Goal: Task Accomplishment & Management: Use online tool/utility

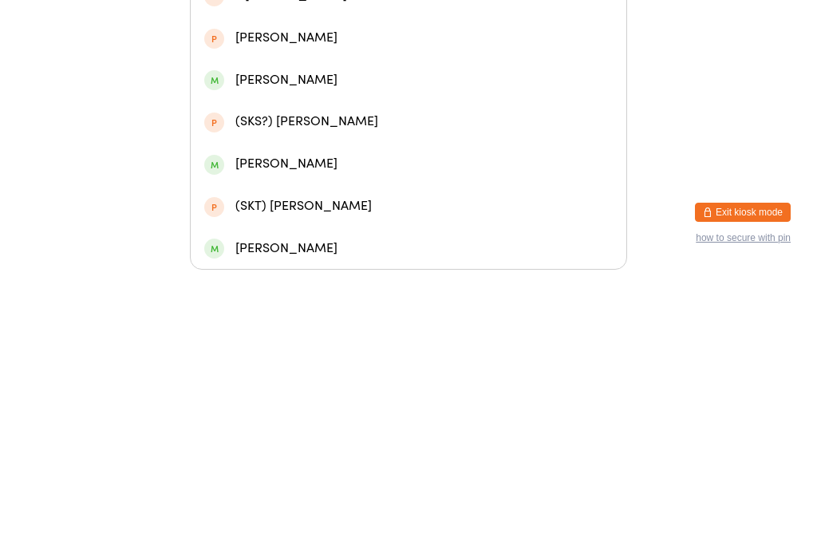
type input "Karina"
click at [317, 188] on div "[PERSON_NAME] 📵" at bounding box center [408, 199] width 409 height 22
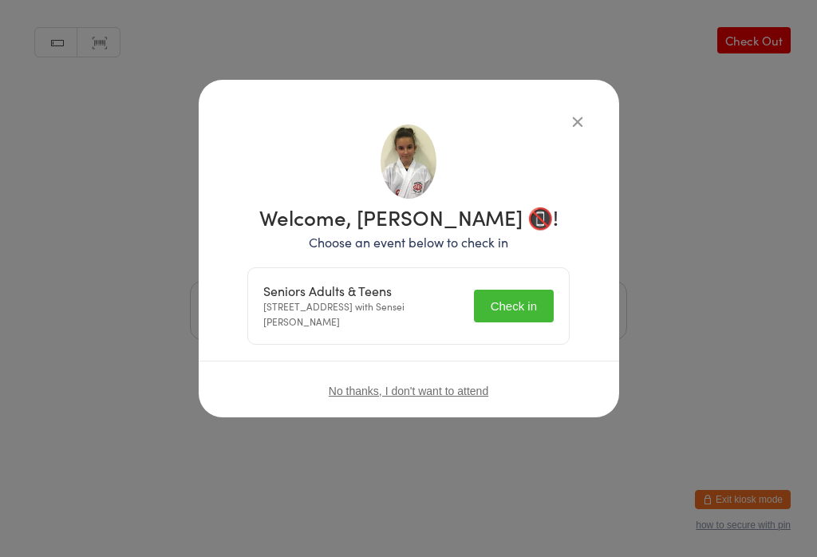
click at [504, 302] on button "Check in" at bounding box center [514, 306] width 80 height 33
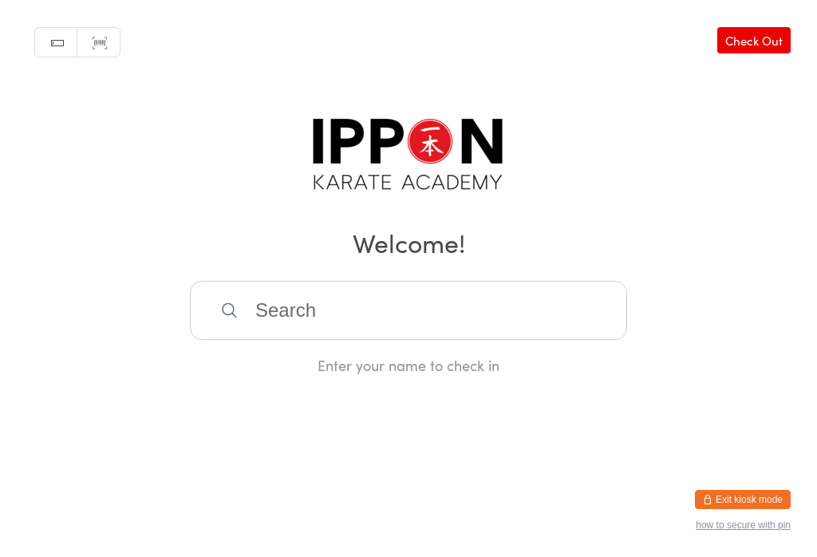
click at [510, 310] on input "search" at bounding box center [408, 310] width 437 height 59
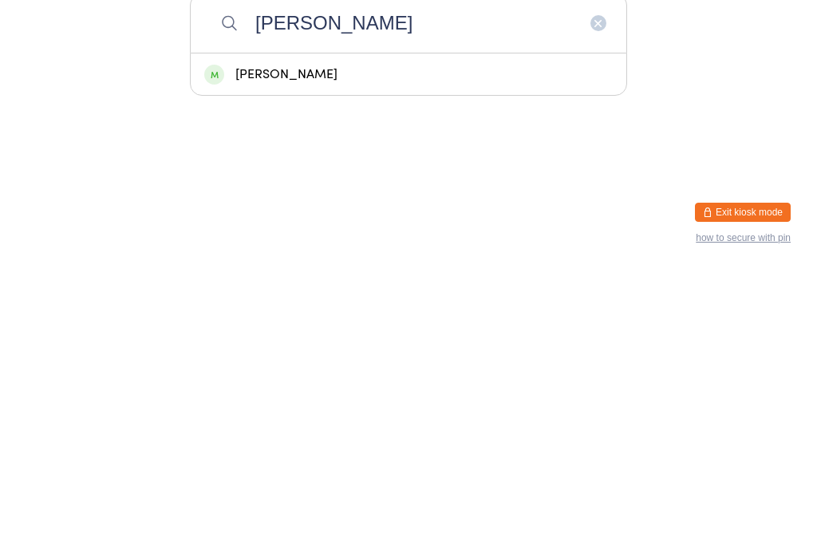
type input "[PERSON_NAME]"
click at [442, 351] on div "[PERSON_NAME]" at bounding box center [408, 362] width 409 height 22
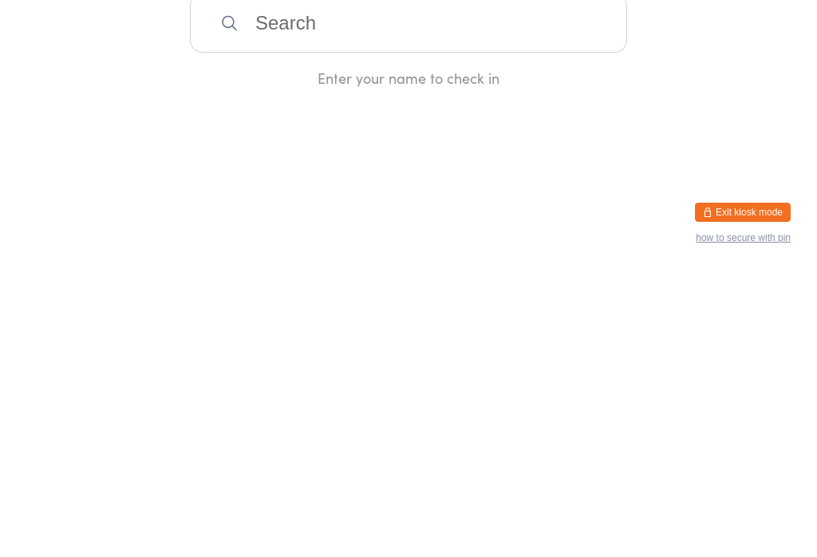
click at [496, 355] on div "Enter your name to check in" at bounding box center [408, 365] width 437 height 20
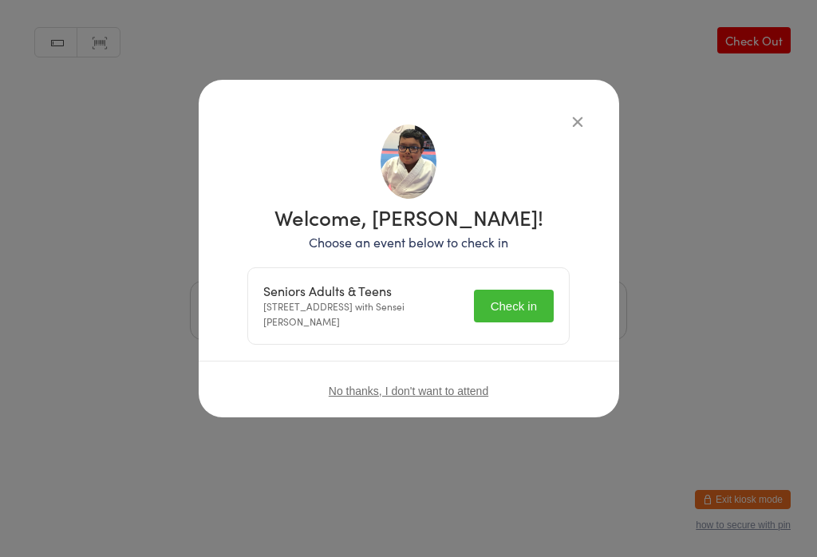
click at [527, 302] on button "Check in" at bounding box center [514, 306] width 80 height 33
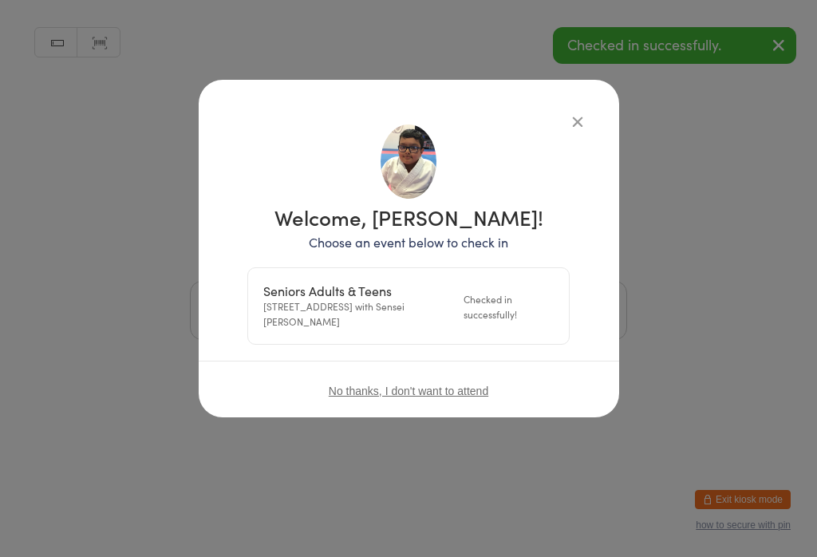
click at [580, 115] on button "button" at bounding box center [577, 121] width 19 height 19
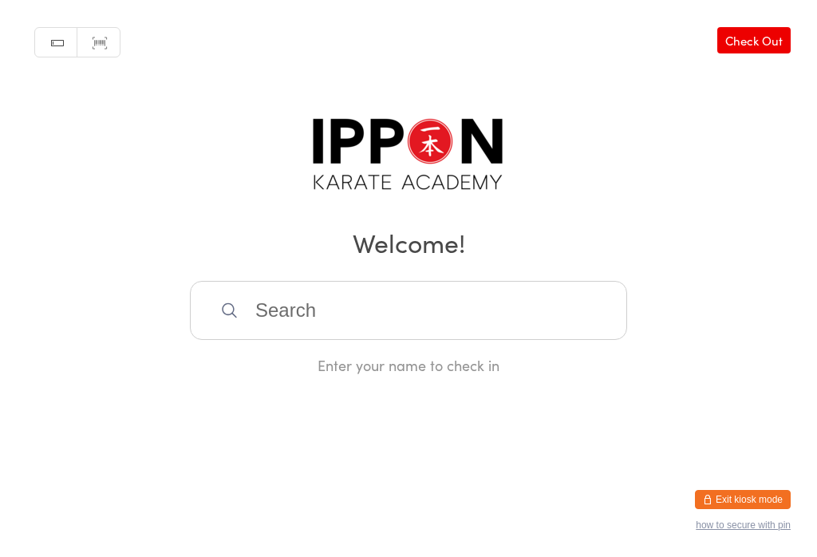
click at [475, 340] on input "search" at bounding box center [408, 310] width 437 height 59
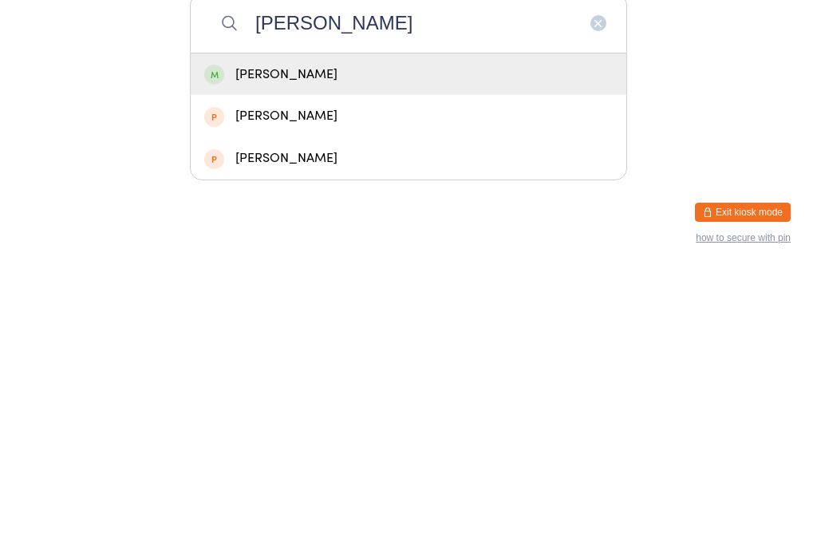
type input "[PERSON_NAME]"
click at [336, 351] on div "[PERSON_NAME]" at bounding box center [408, 362] width 409 height 22
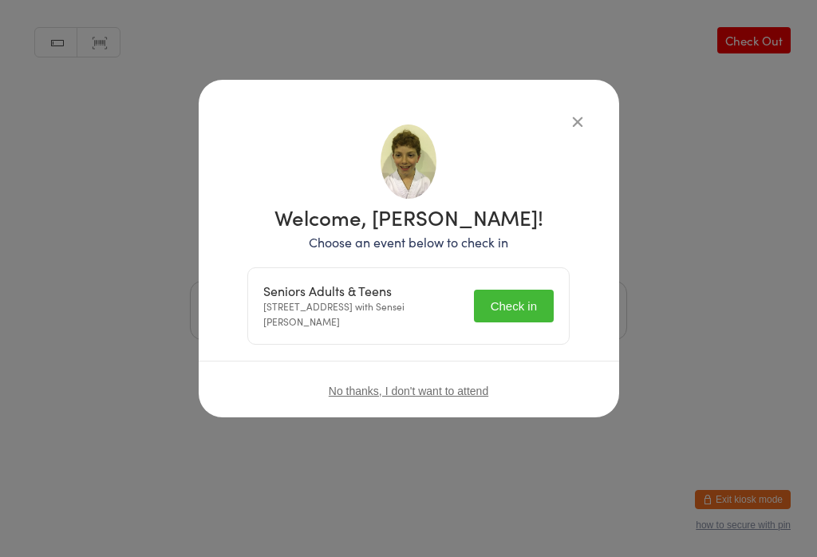
click at [537, 299] on button "Check in" at bounding box center [514, 306] width 80 height 33
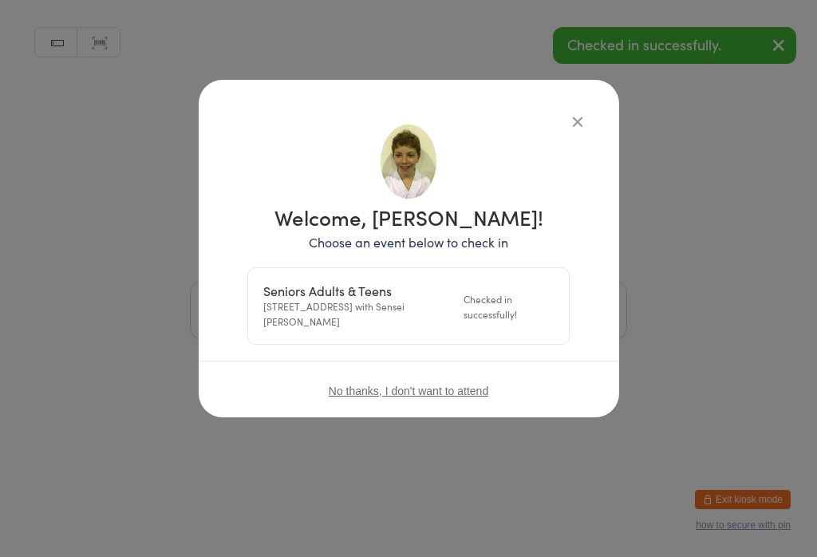
click at [578, 113] on icon "button" at bounding box center [578, 122] width 18 height 18
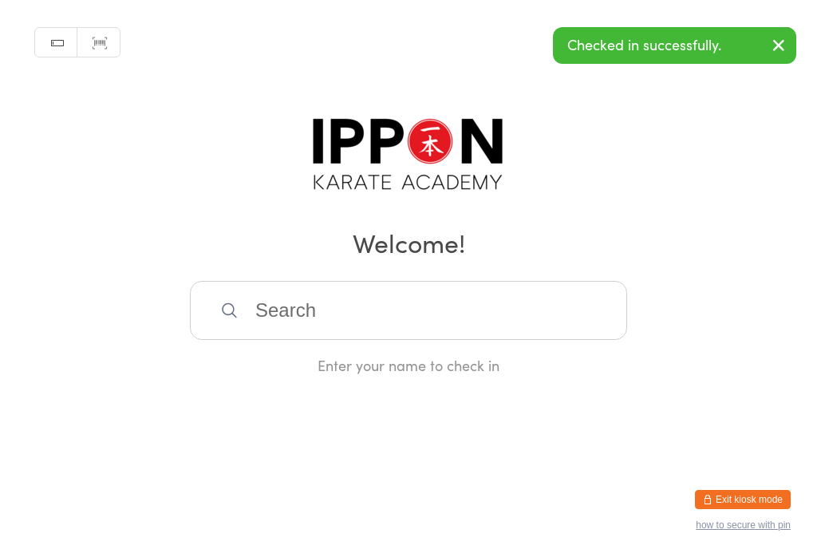
click at [745, 240] on h2 "Welcome!" at bounding box center [408, 242] width 785 height 36
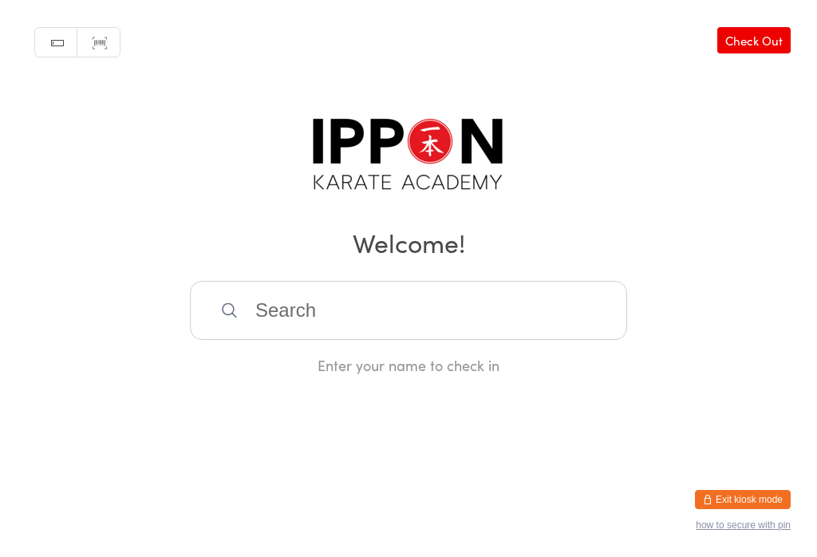
click at [564, 281] on div "Manual search Scanner input Check Out Welcome! Enter your name to check in" at bounding box center [408, 187] width 817 height 375
click at [560, 314] on input "search" at bounding box center [408, 310] width 437 height 59
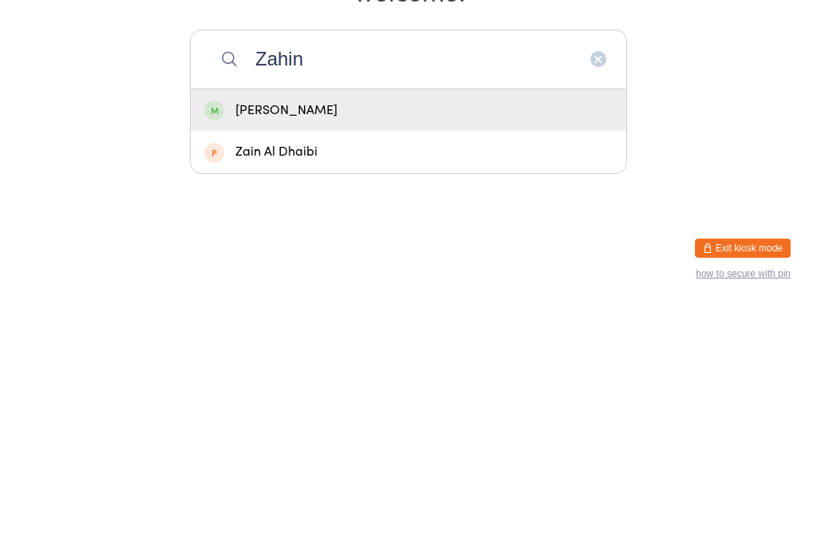
type input "Zahin"
click at [602, 341] on div "[PERSON_NAME]" at bounding box center [409, 362] width 436 height 42
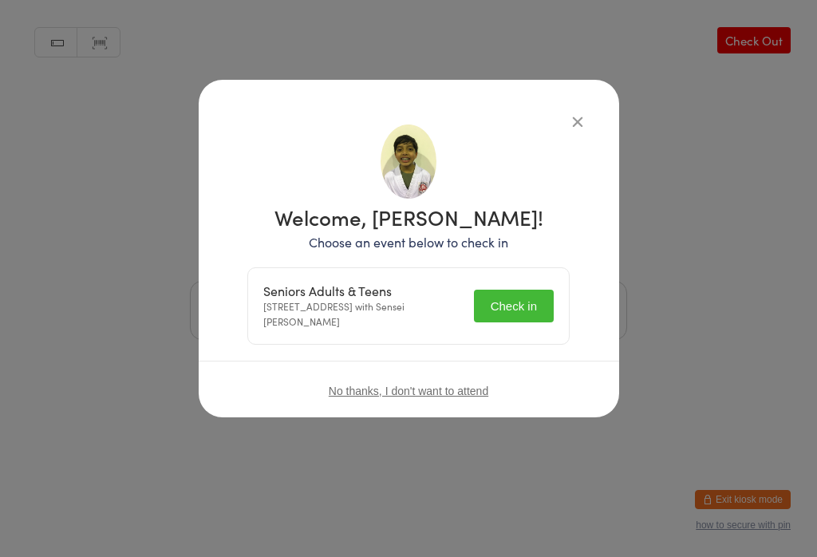
click at [536, 294] on button "Check in" at bounding box center [514, 306] width 80 height 33
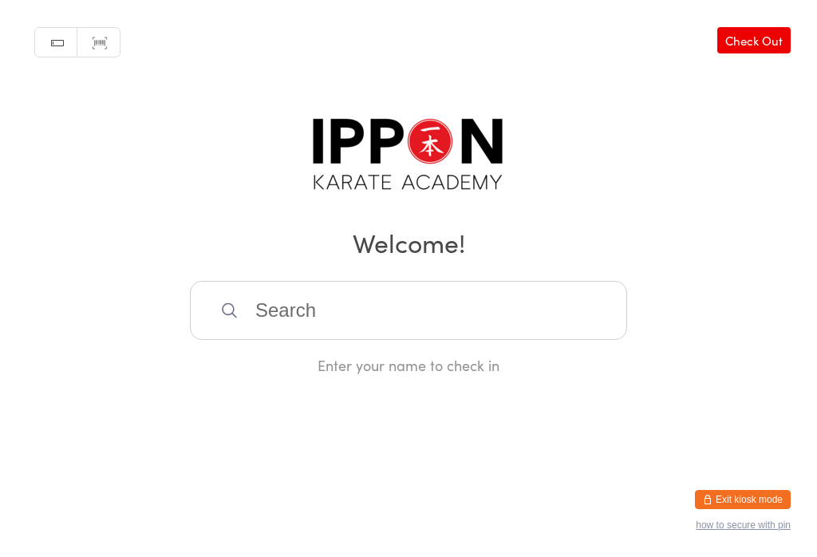
click at [545, 340] on input "search" at bounding box center [408, 310] width 437 height 59
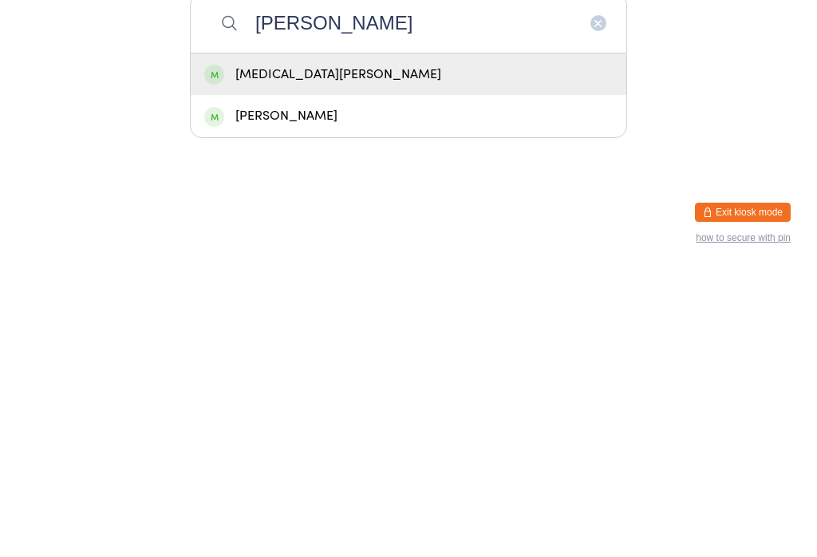
type input "[PERSON_NAME]"
click at [366, 393] on div "[PERSON_NAME]" at bounding box center [408, 404] width 409 height 22
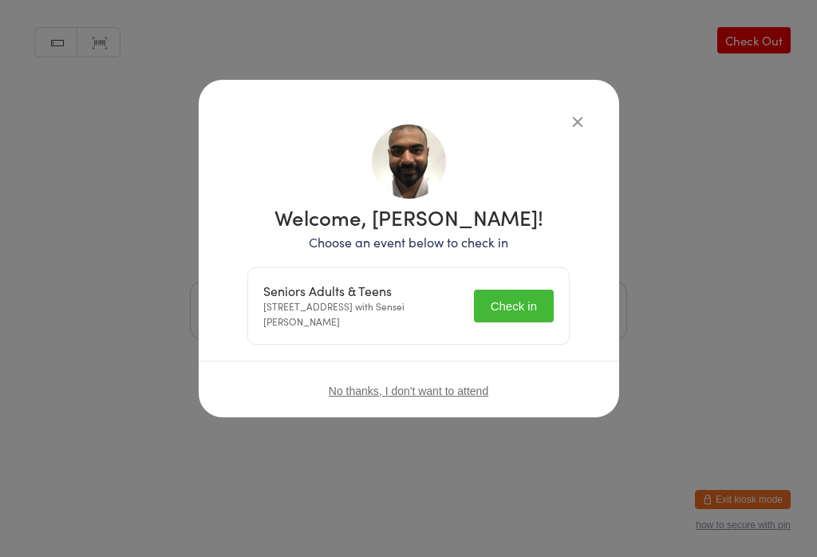
click at [518, 306] on button "Check in" at bounding box center [514, 306] width 80 height 33
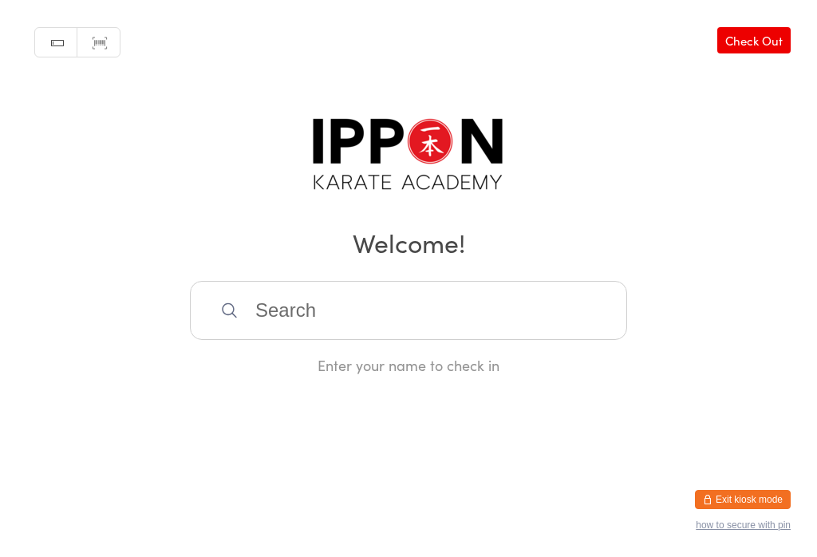
click at [551, 307] on input "search" at bounding box center [408, 310] width 437 height 59
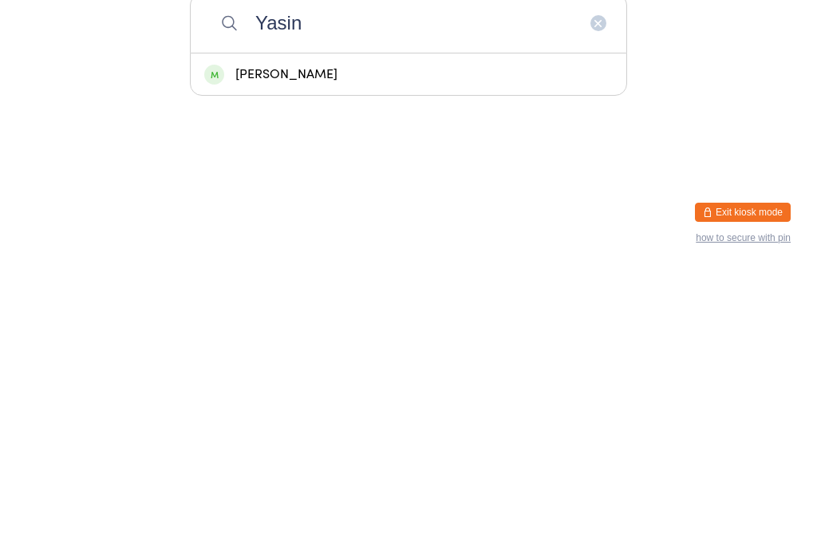
type input "Yasin"
click at [426, 351] on div "[PERSON_NAME]" at bounding box center [408, 362] width 409 height 22
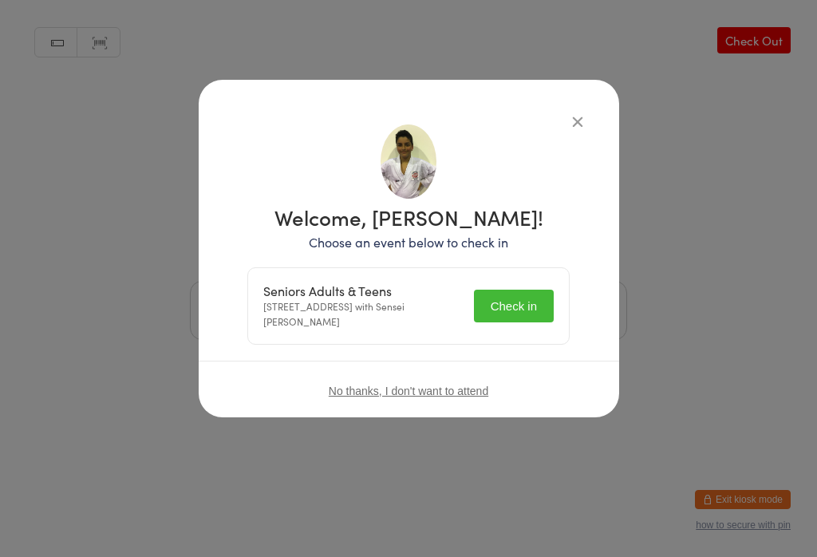
click at [531, 293] on button "Check in" at bounding box center [514, 306] width 80 height 33
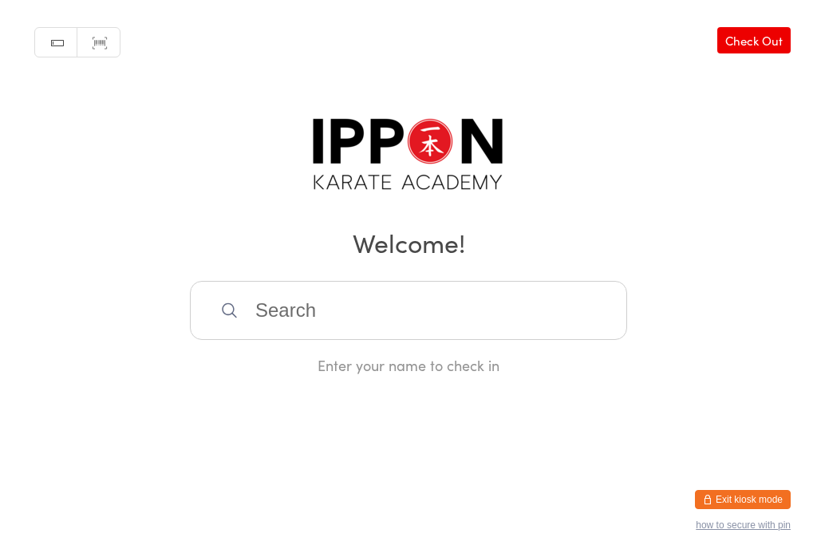
click at [240, 317] on input "search" at bounding box center [408, 310] width 437 height 59
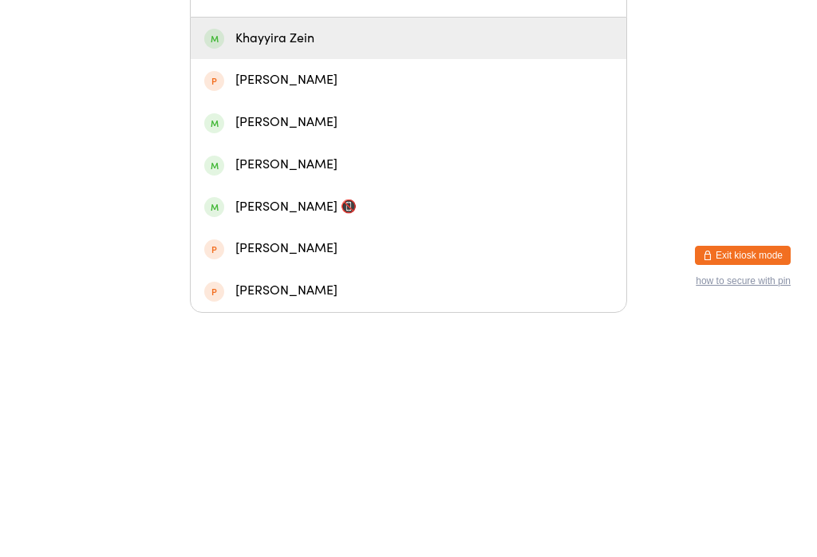
type input "Khayy"
click at [380, 272] on div "Khayyira Zein" at bounding box center [408, 283] width 409 height 22
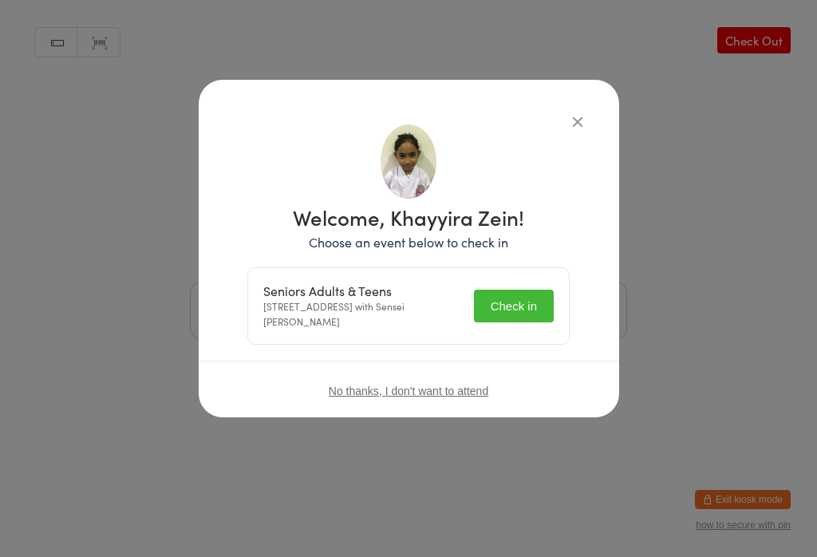
click at [527, 314] on button "Check in" at bounding box center [514, 306] width 80 height 33
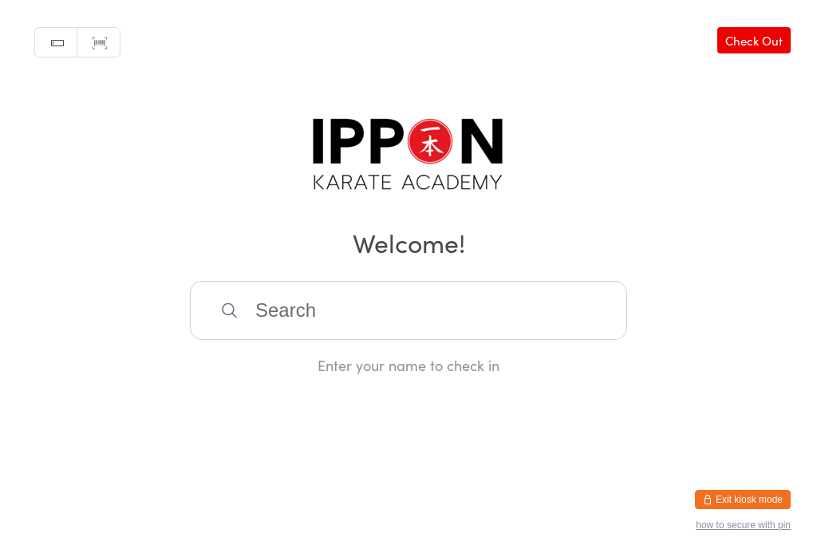
click at [321, 330] on input "search" at bounding box center [408, 310] width 437 height 59
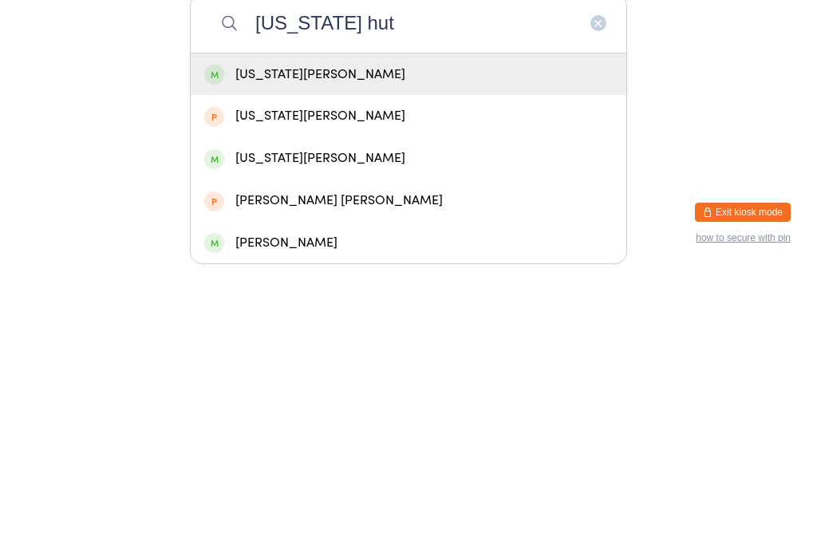
type input "[US_STATE] hut"
click at [327, 351] on div "[US_STATE][PERSON_NAME]" at bounding box center [408, 362] width 409 height 22
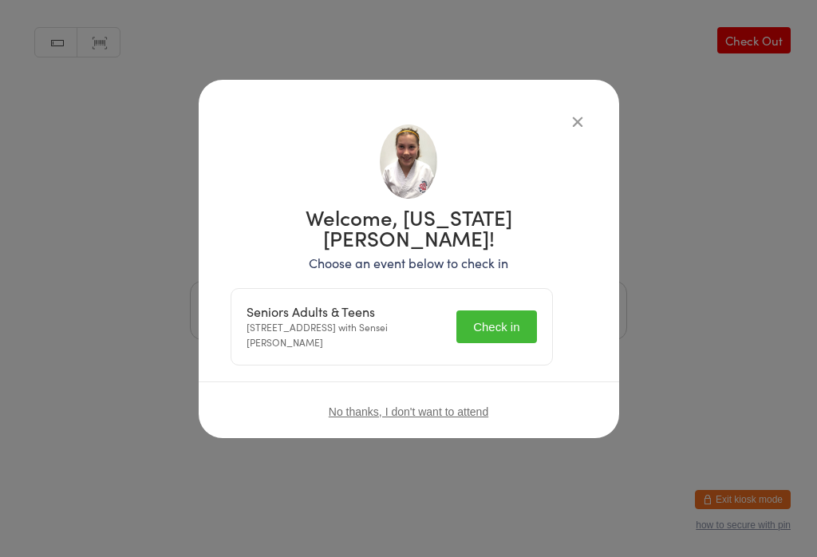
click at [514, 310] on button "Check in" at bounding box center [496, 326] width 80 height 33
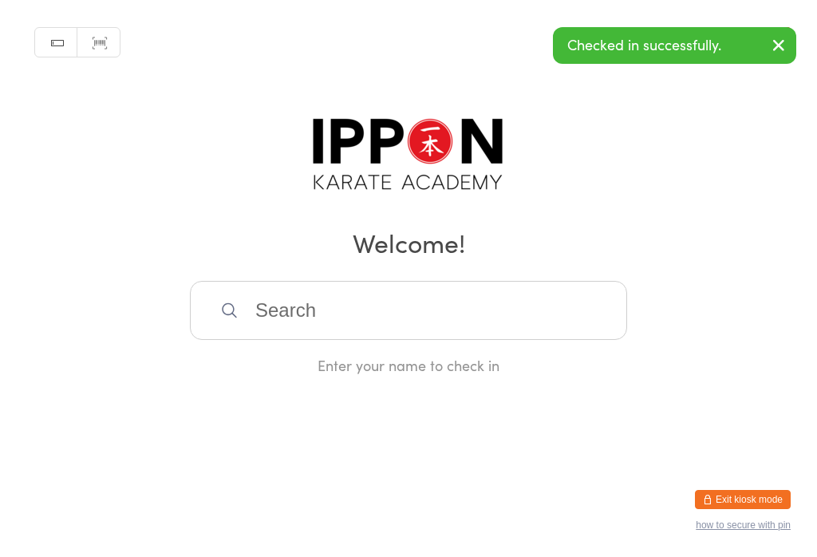
click at [426, 301] on input "search" at bounding box center [408, 310] width 437 height 59
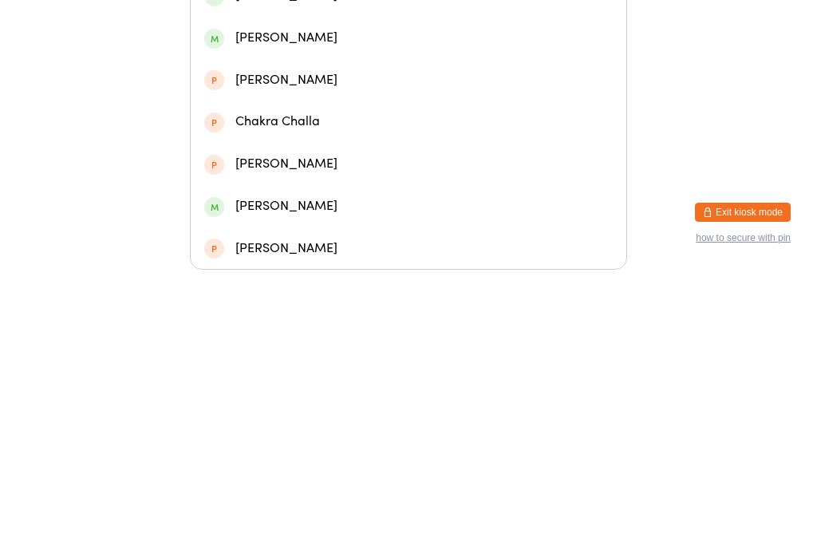
type input "[PERSON_NAME]"
click at [314, 314] on div "[PERSON_NAME]" at bounding box center [408, 325] width 409 height 22
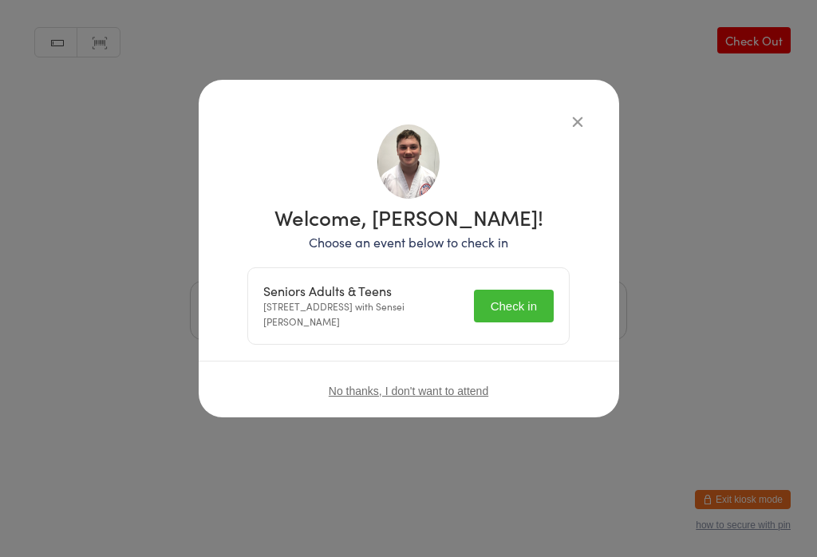
click at [509, 297] on button "Check in" at bounding box center [514, 306] width 80 height 33
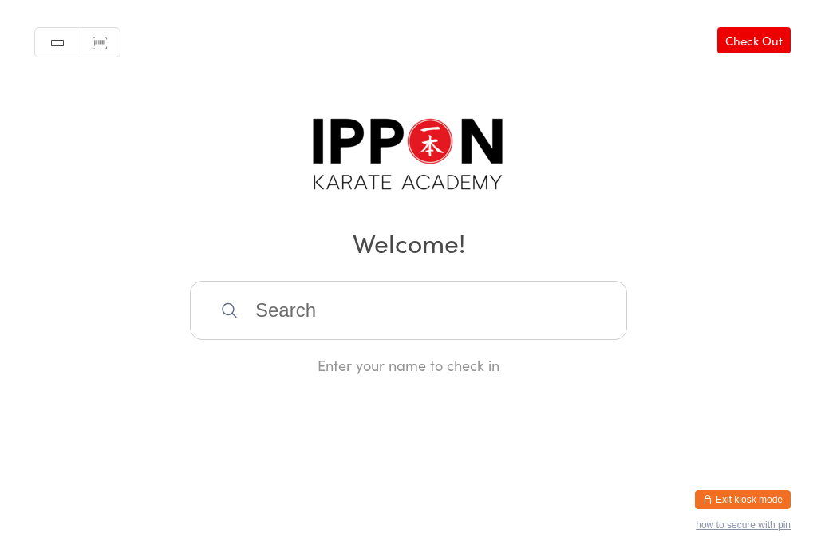
click at [391, 314] on input "search" at bounding box center [408, 310] width 437 height 59
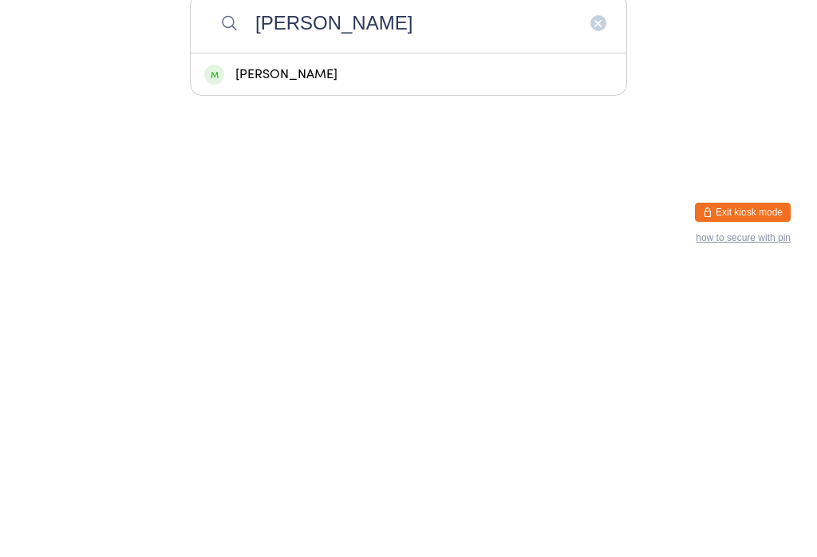
type input "[PERSON_NAME]"
click at [407, 351] on div "[PERSON_NAME]" at bounding box center [408, 362] width 409 height 22
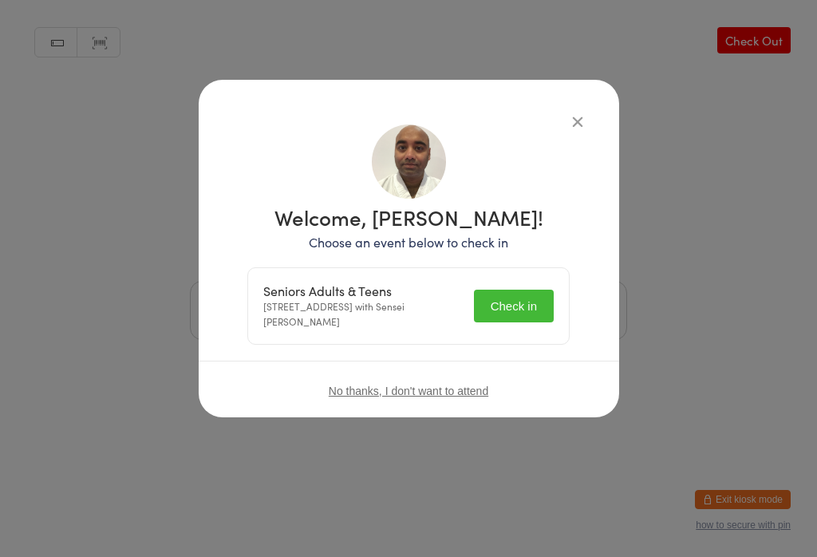
click at [517, 309] on button "Check in" at bounding box center [514, 306] width 80 height 33
